Goal: Understand process/instructions

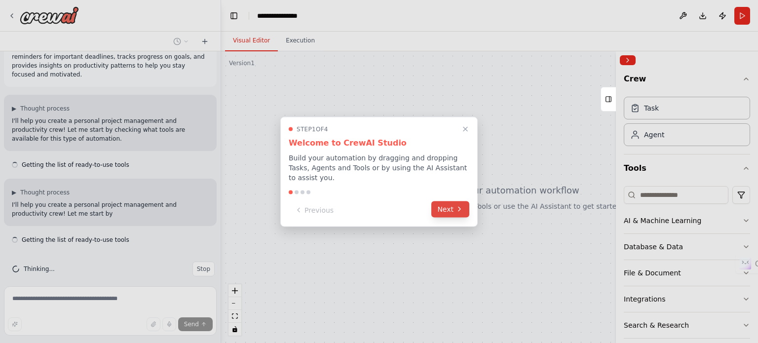
click at [447, 207] on button "Next" at bounding box center [450, 209] width 38 height 16
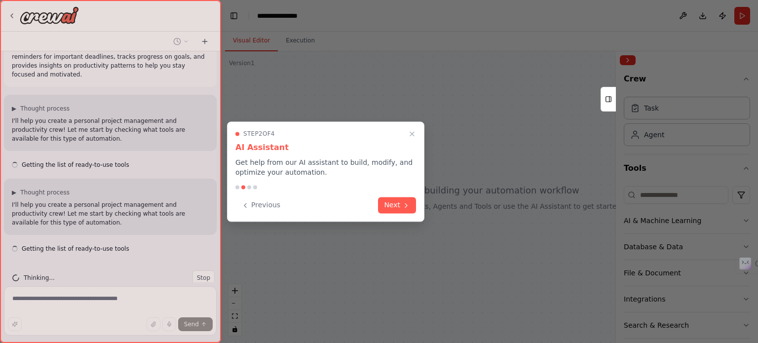
scroll to position [33, 0]
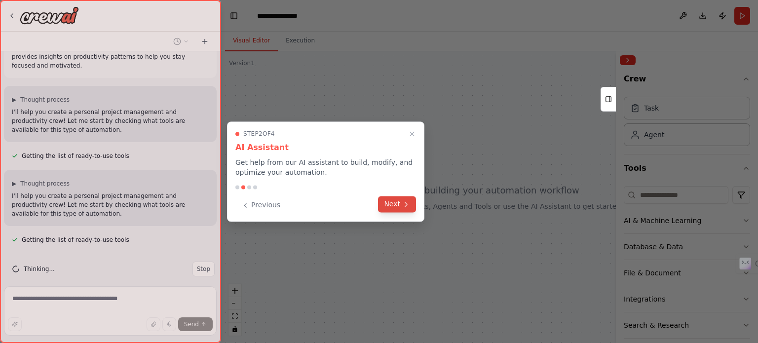
click at [402, 205] on icon at bounding box center [406, 204] width 8 height 8
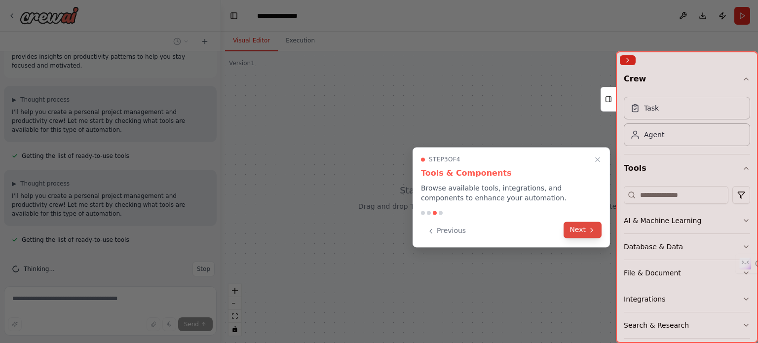
click at [585, 234] on button "Next" at bounding box center [582, 229] width 38 height 16
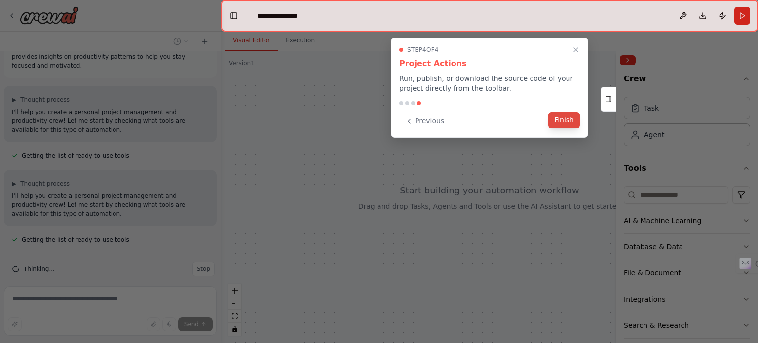
click at [560, 122] on button "Finish" at bounding box center [564, 120] width 32 height 16
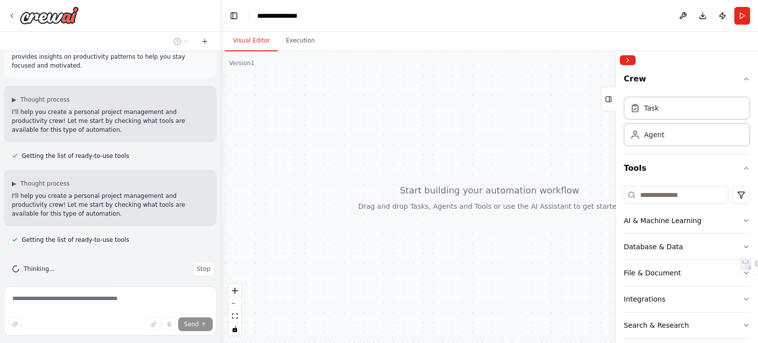
click at [469, 204] on div at bounding box center [489, 196] width 537 height 291
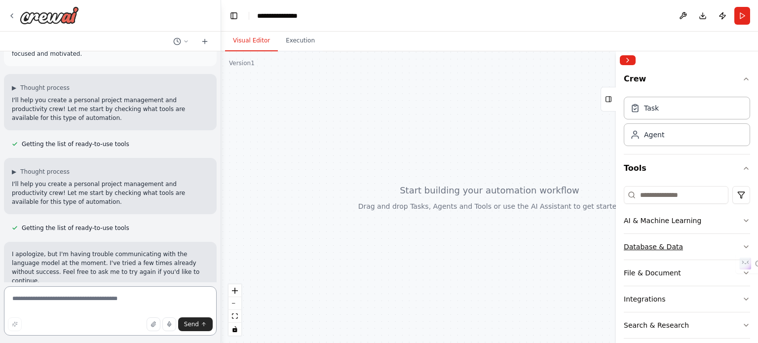
scroll to position [62, 0]
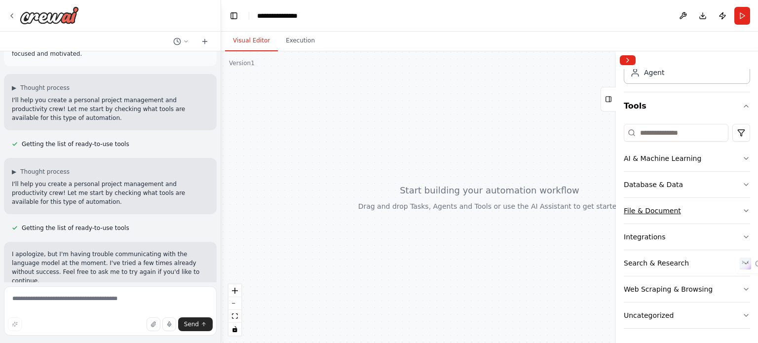
click at [639, 207] on div "File & Document" at bounding box center [651, 211] width 57 height 10
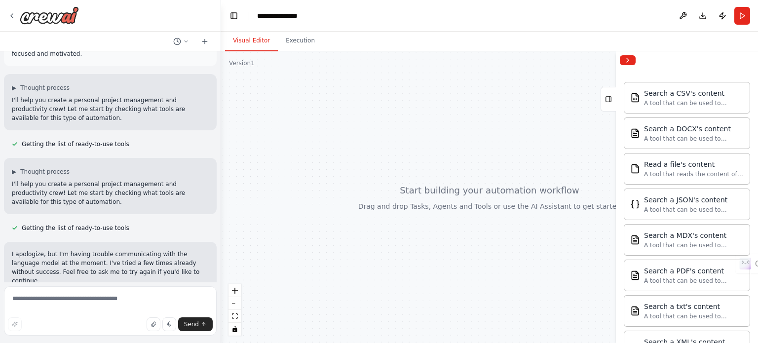
scroll to position [200, 0]
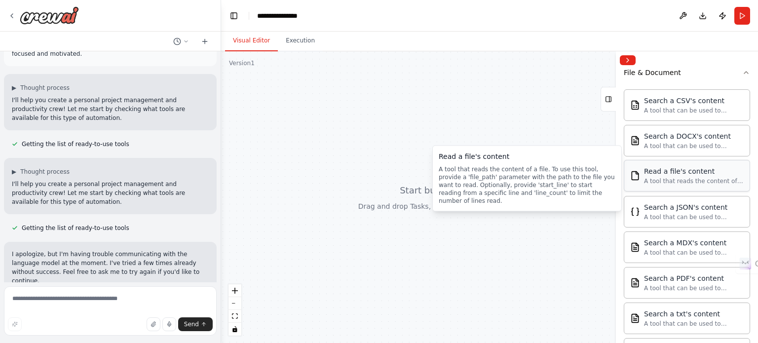
click at [658, 171] on div "Read a file's content" at bounding box center [694, 171] width 100 height 10
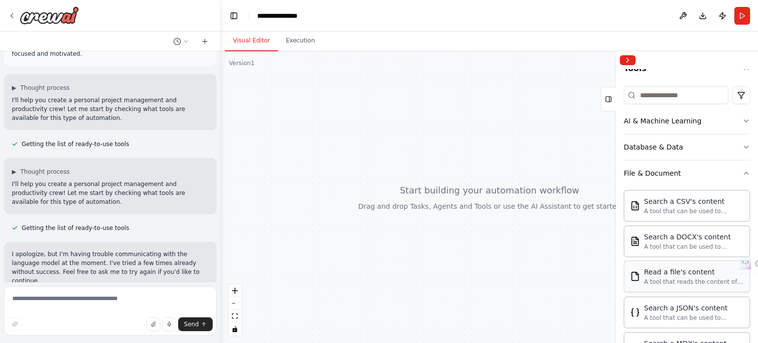
click at [658, 171] on div "File & Document" at bounding box center [651, 173] width 57 height 10
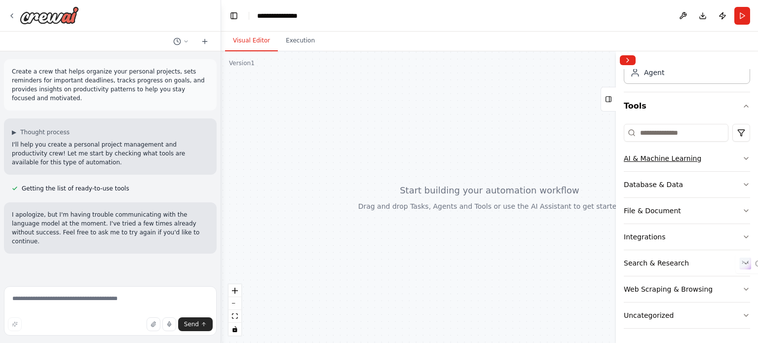
scroll to position [0, 0]
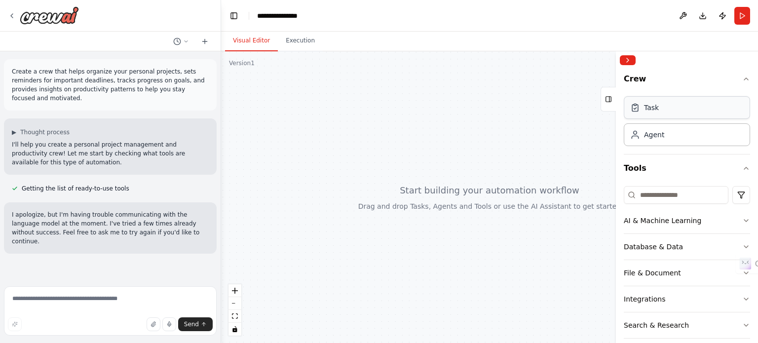
click at [655, 110] on div "Task" at bounding box center [651, 108] width 15 height 10
click at [645, 133] on div "Agent" at bounding box center [654, 134] width 20 height 10
click at [362, 215] on div at bounding box center [489, 196] width 537 height 291
click at [489, 178] on div at bounding box center [489, 196] width 537 height 291
click at [155, 324] on icon "button" at bounding box center [153, 324] width 4 height 5
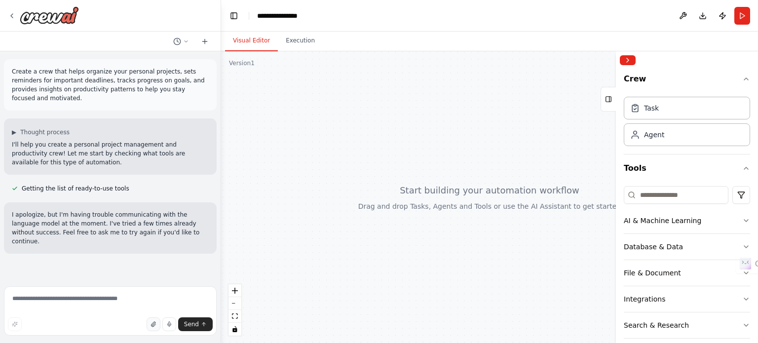
click at [159, 325] on button "button" at bounding box center [153, 324] width 14 height 14
